Goal: Book appointment/travel/reservation

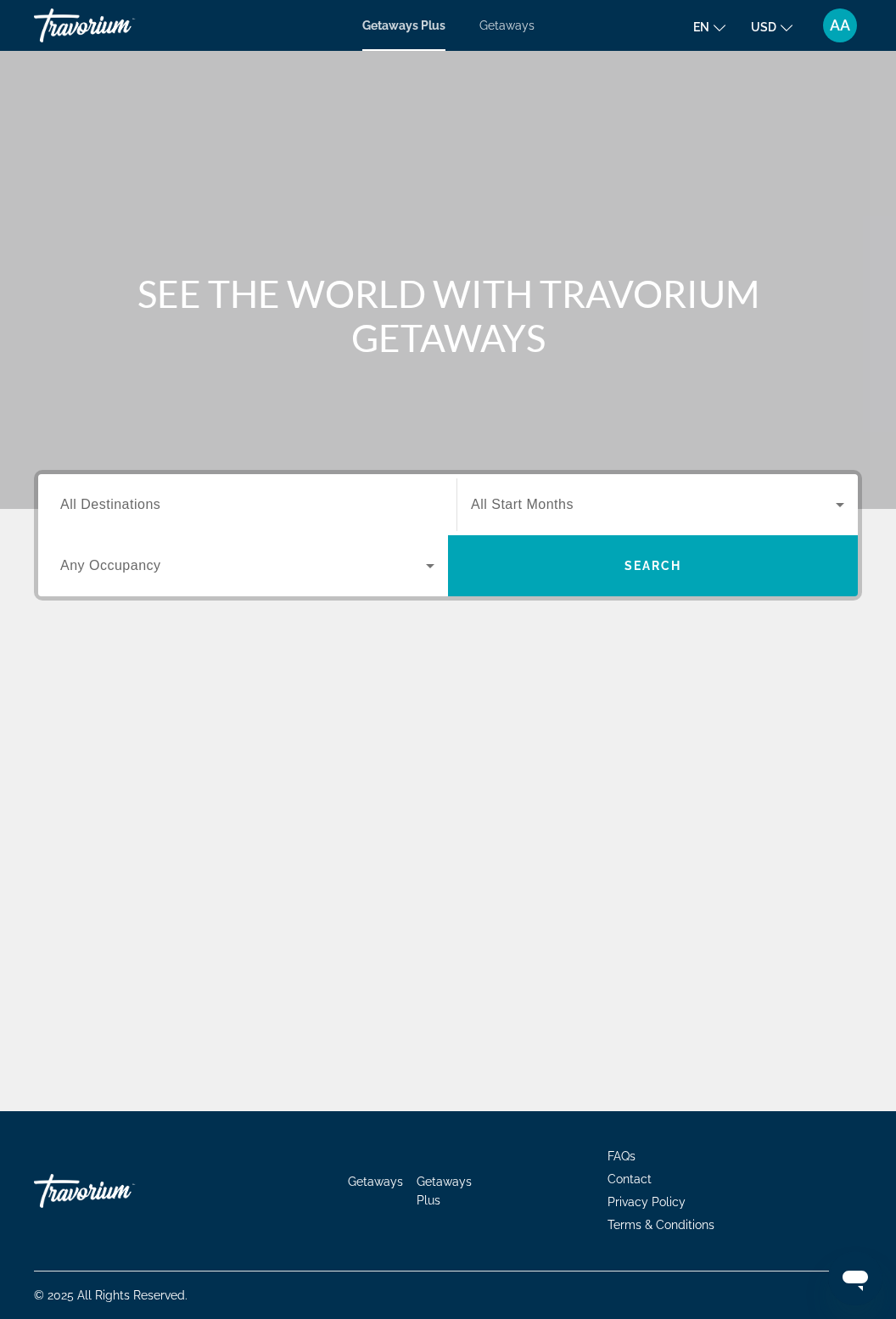
click at [507, 27] on span "Getaways" at bounding box center [506, 25] width 55 height 14
click at [429, 572] on icon "Search widget" at bounding box center [430, 565] width 20 height 20
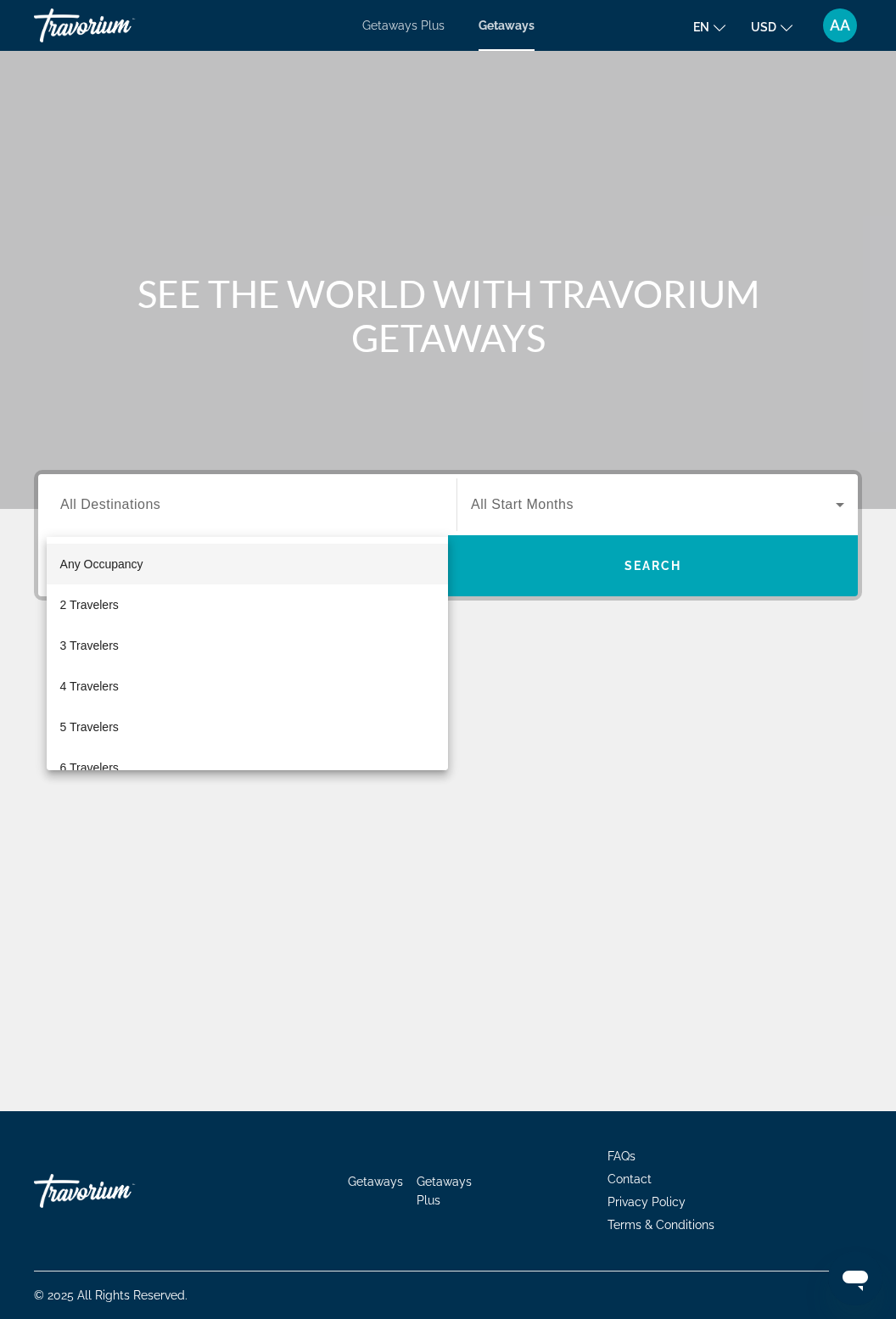
scroll to position [55, 0]
click at [114, 601] on span "2 Travelers" at bounding box center [89, 603] width 58 height 20
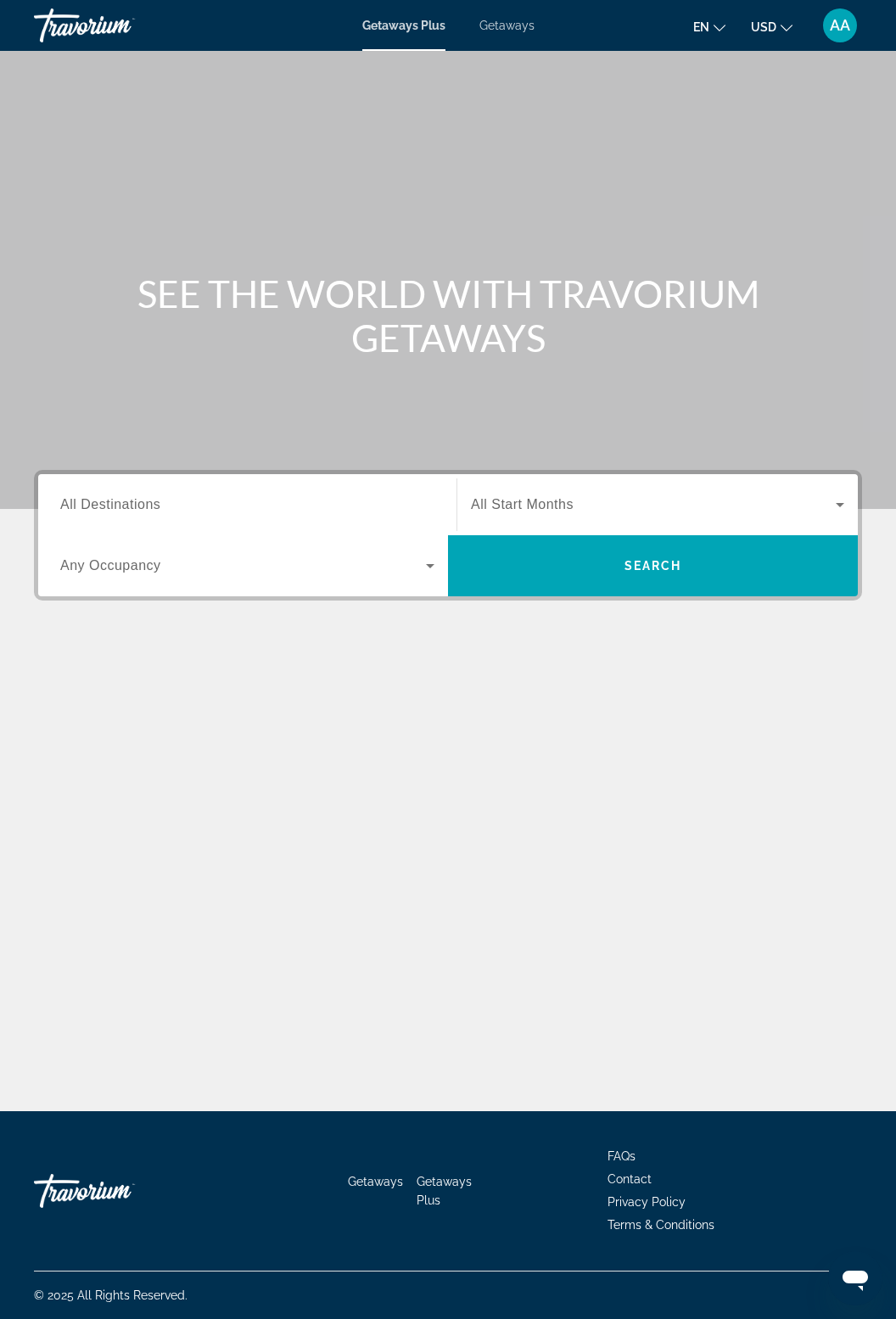
click at [500, 21] on span "Getaways" at bounding box center [506, 25] width 55 height 14
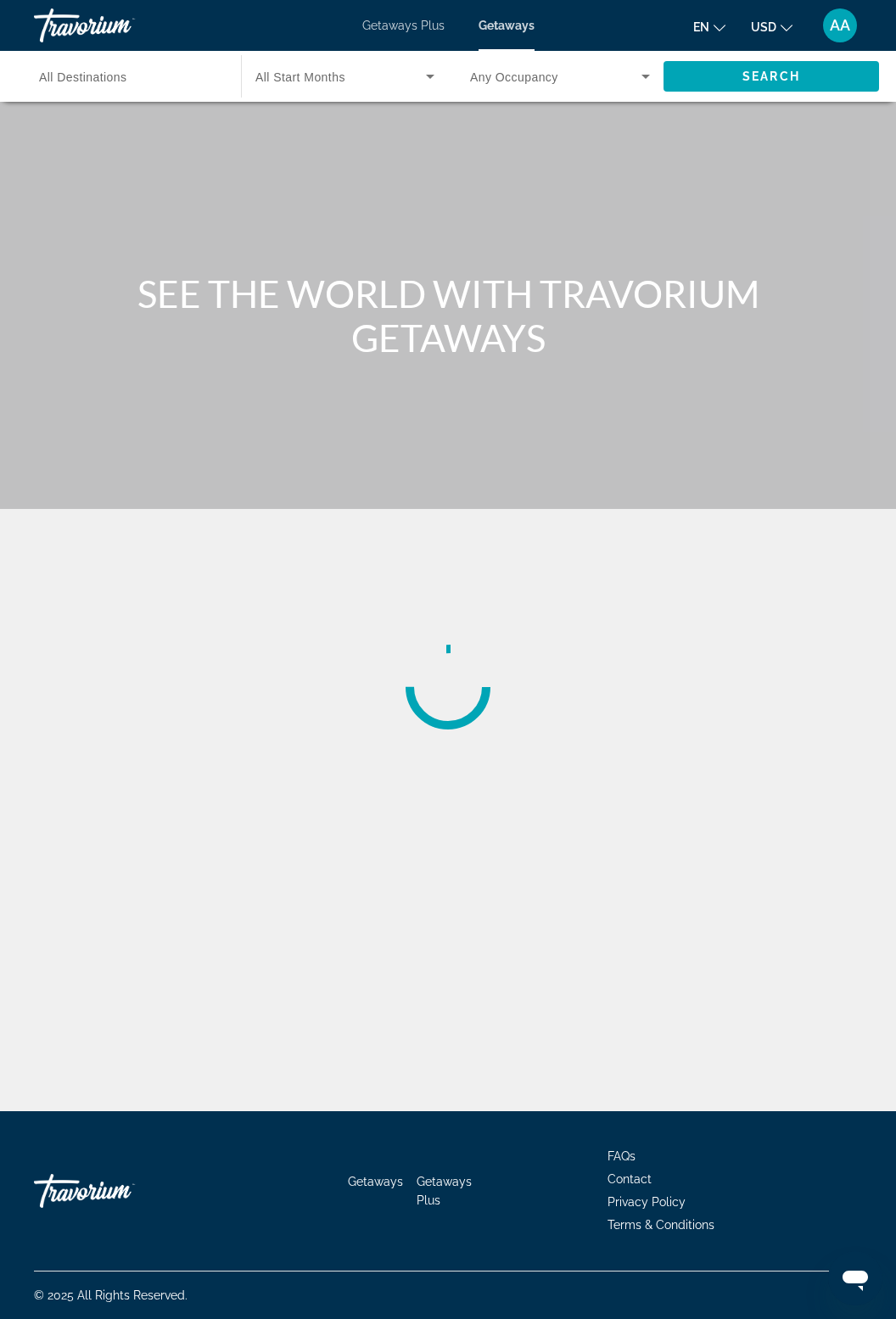
click at [516, 5] on div "Getaways Plus Getaways en English Español Français Italiano Português русский U…" at bounding box center [448, 25] width 896 height 45
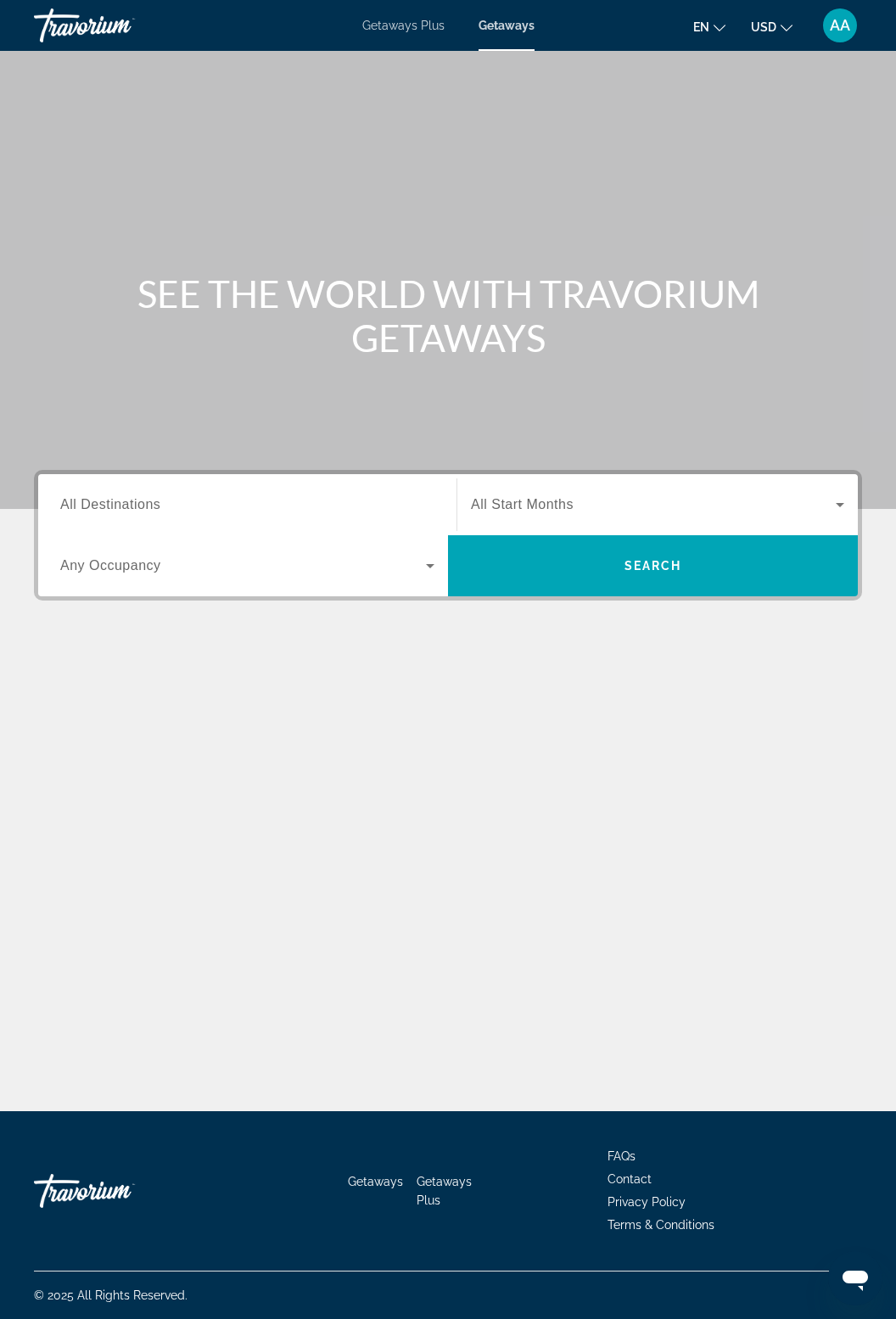
click at [286, 514] on input "Destination All Destinations" at bounding box center [247, 505] width 374 height 20
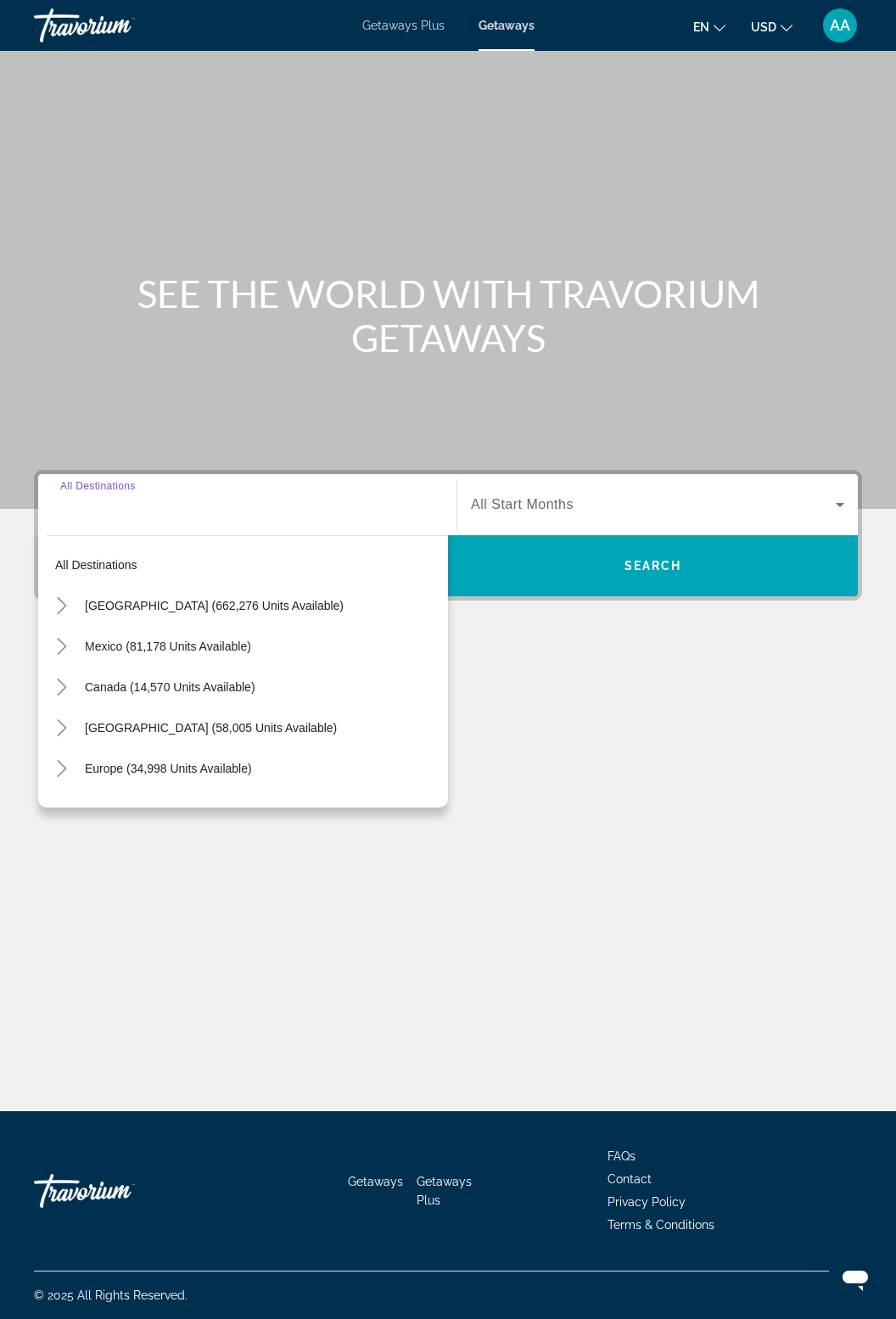
scroll to position [55, 0]
